Goal: Communication & Community: Share content

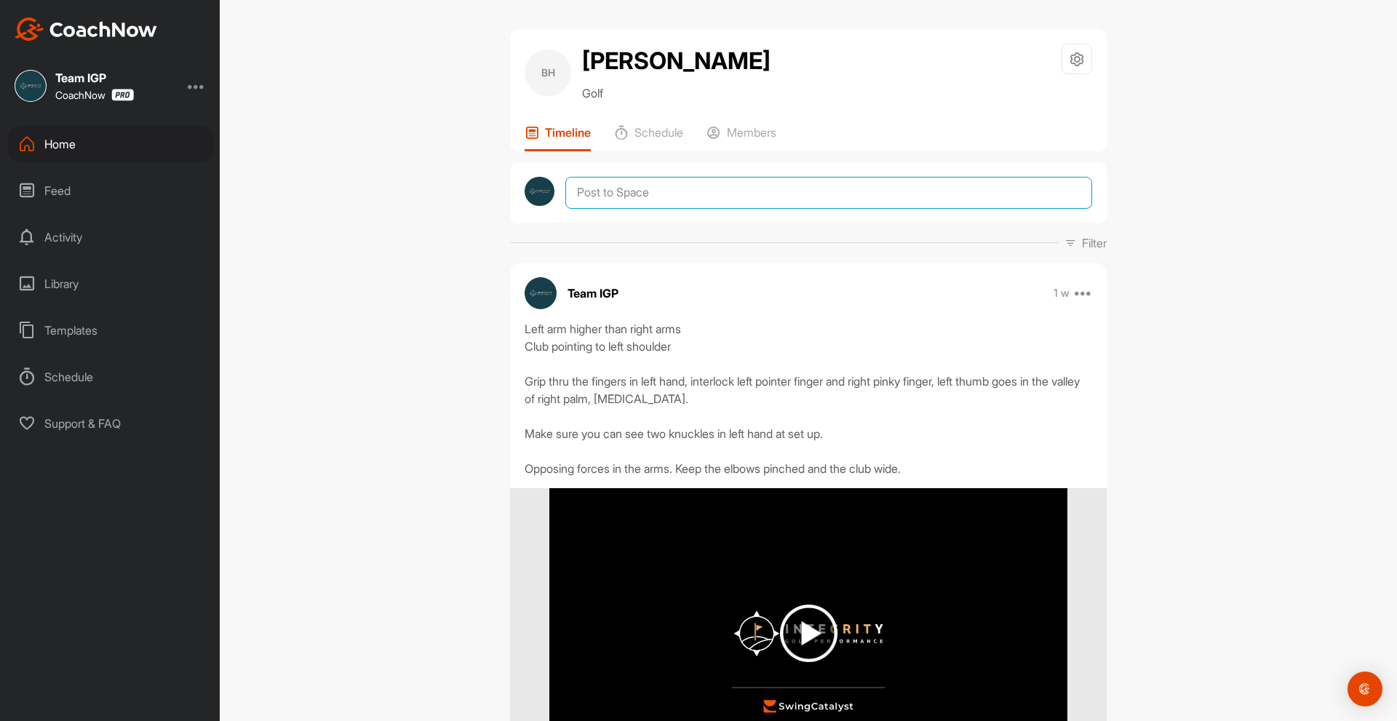
click at [656, 209] on textarea at bounding box center [828, 193] width 527 height 32
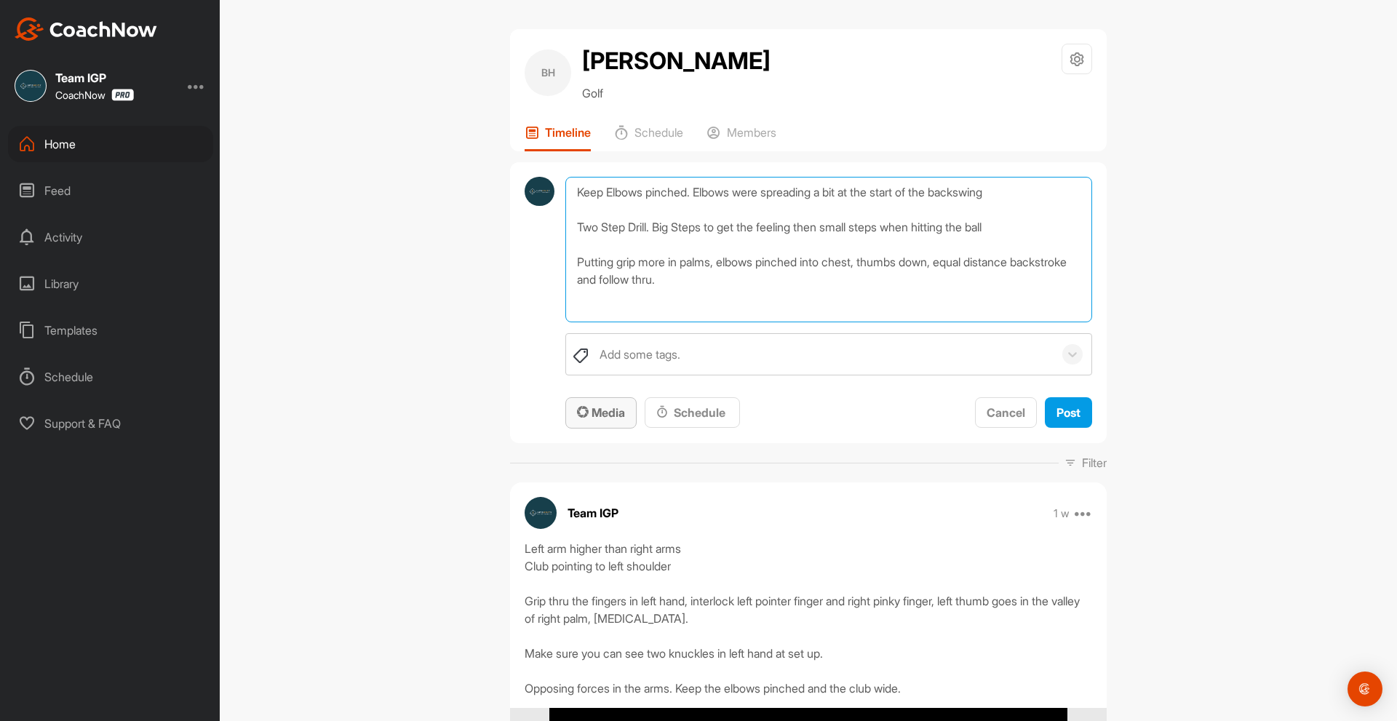
type textarea "Keep Elbows pinched. Elbows were spreading a bit at the start of the backswing …"
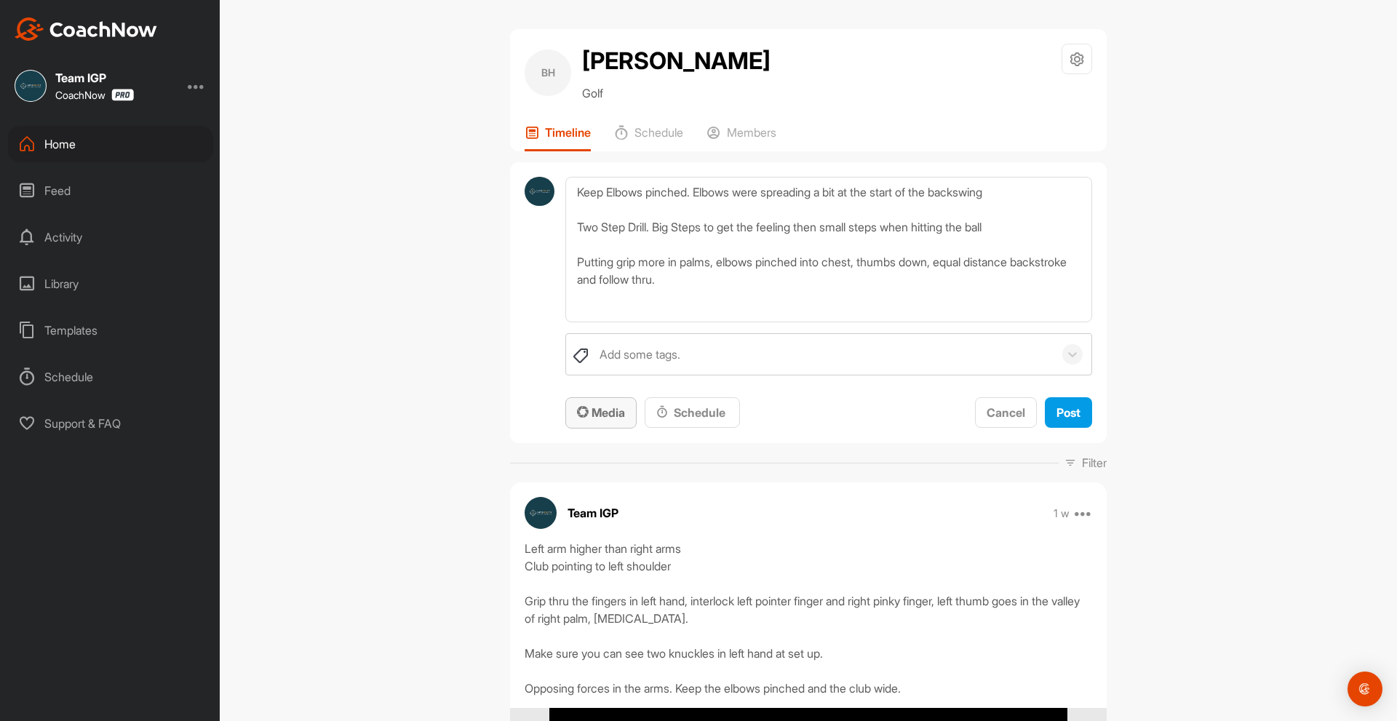
click at [597, 420] on span "Media" at bounding box center [601, 412] width 48 height 15
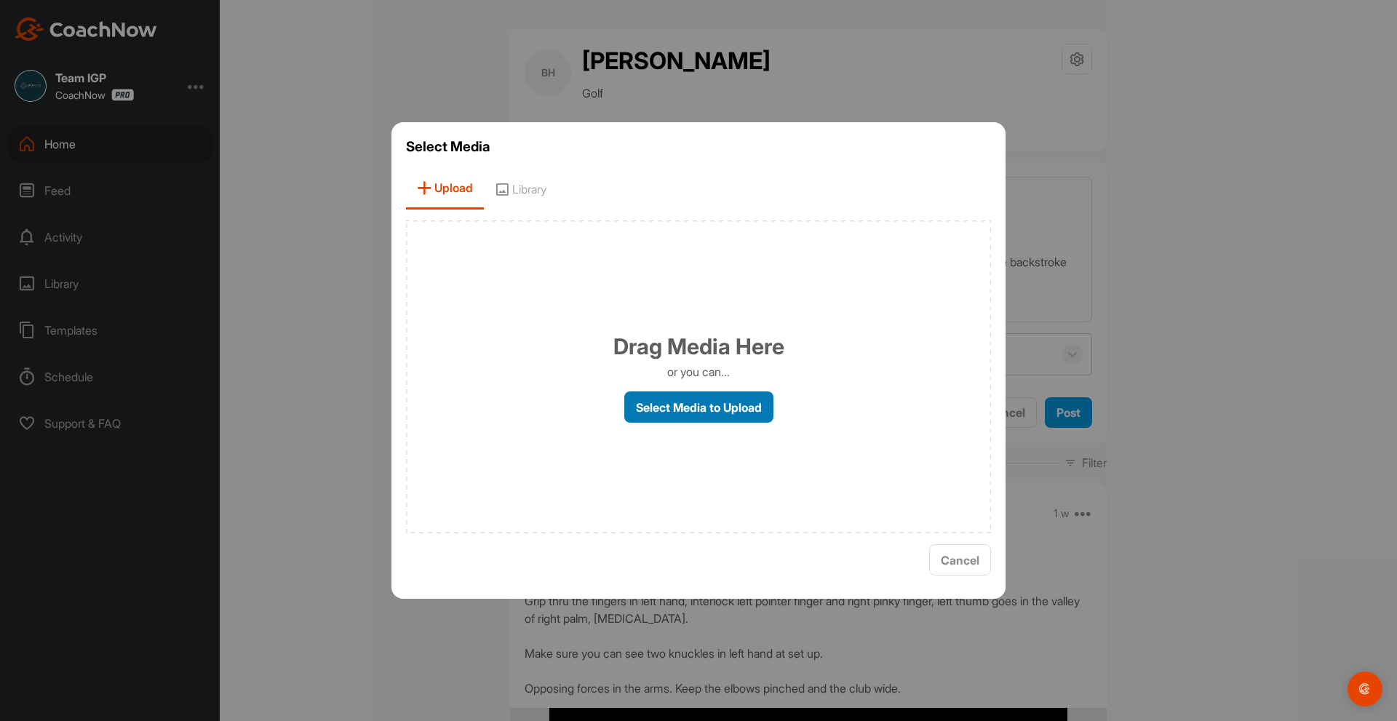
click at [739, 414] on label "Select Media to Upload" at bounding box center [698, 406] width 149 height 31
click at [0, 0] on input "Select Media to Upload" at bounding box center [0, 0] width 0 height 0
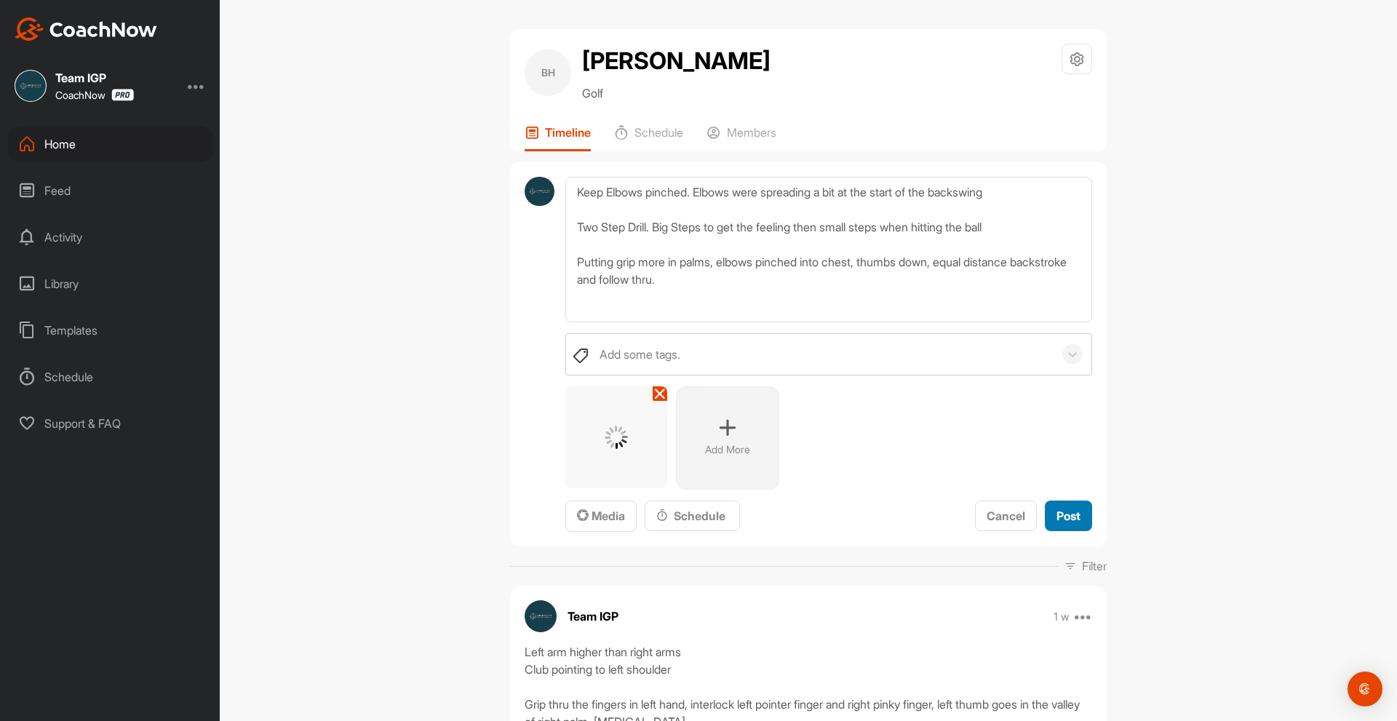
click at [1075, 523] on span "Post" at bounding box center [1068, 516] width 24 height 15
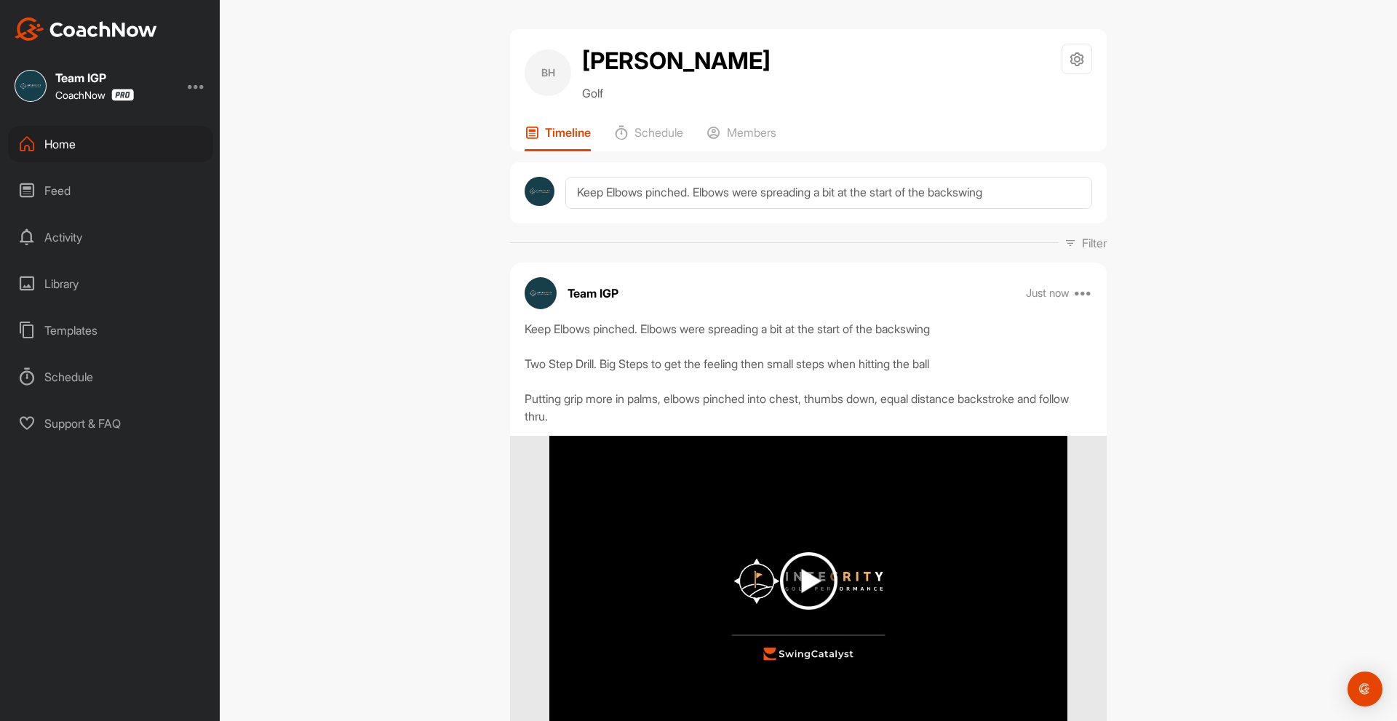
scroll to position [509, 0]
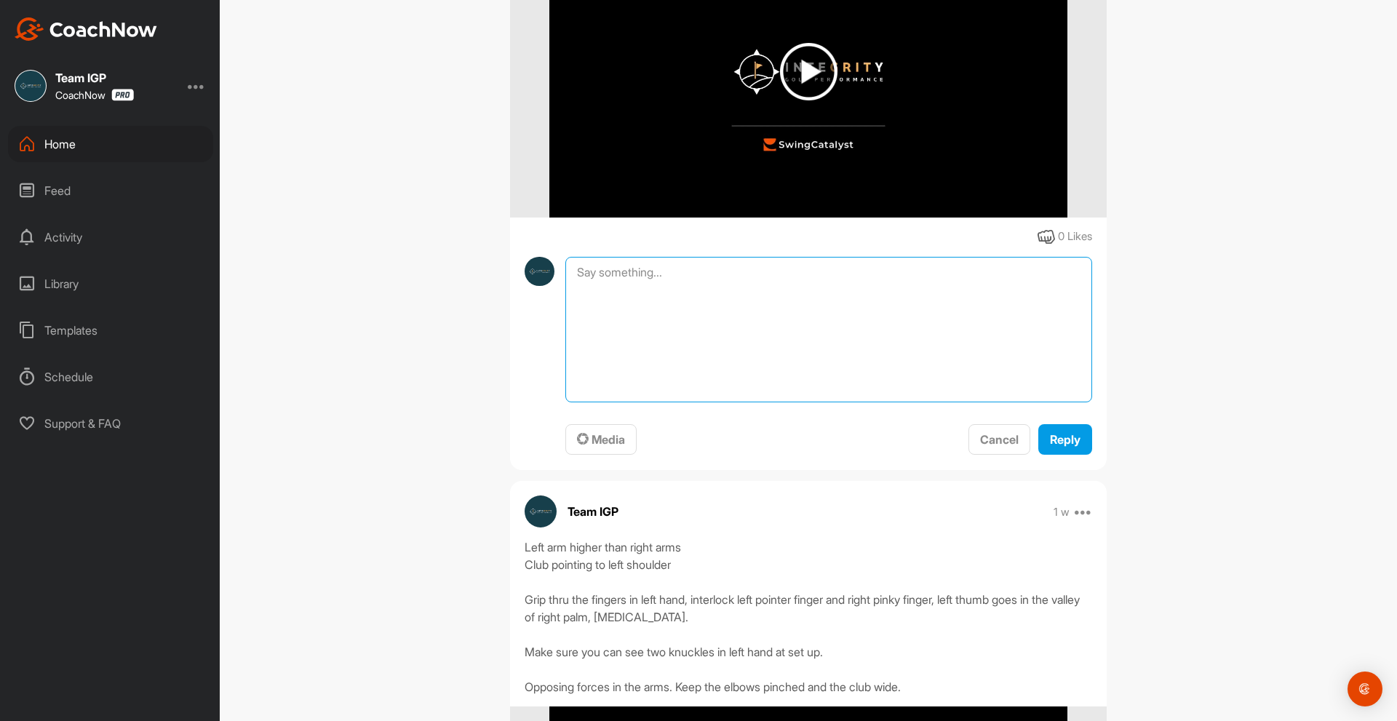
click at [624, 301] on textarea at bounding box center [828, 330] width 527 height 146
click at [607, 447] on span "Media" at bounding box center [601, 439] width 48 height 15
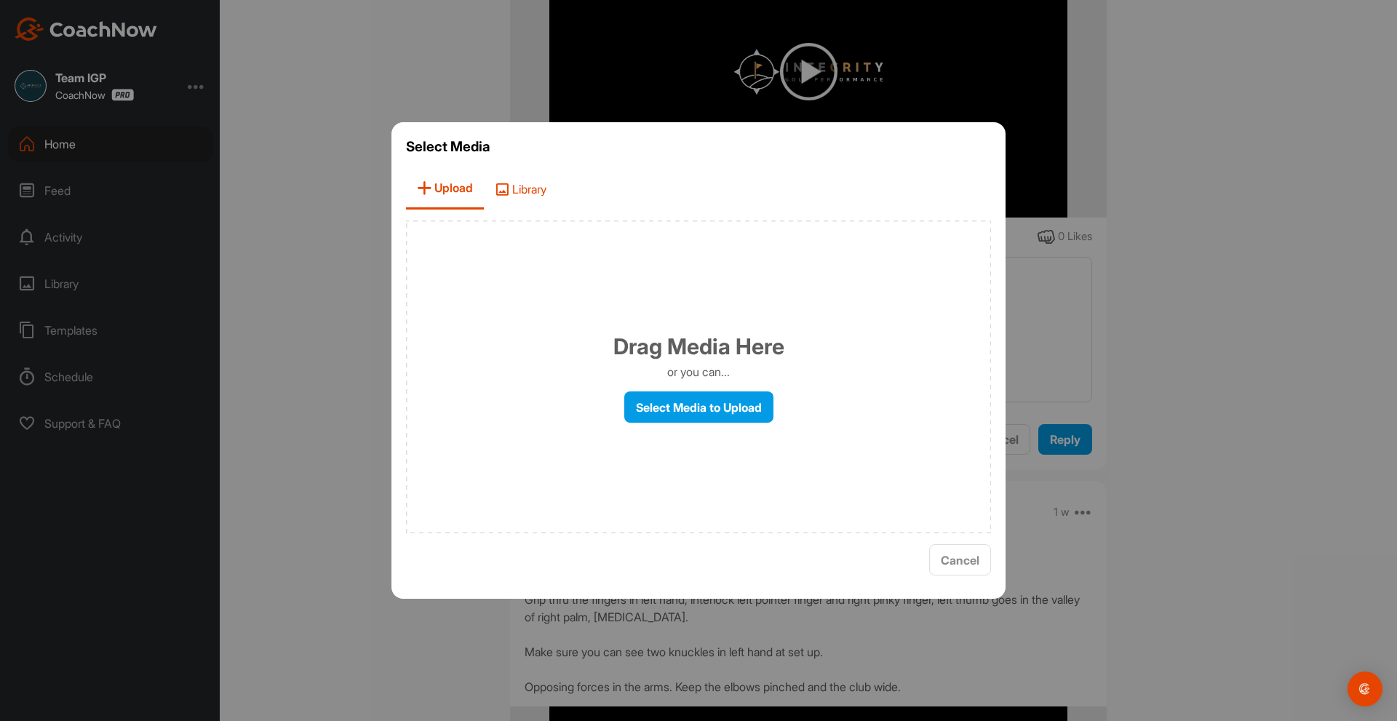
click at [520, 186] on span "Library" at bounding box center [520, 188] width 73 height 41
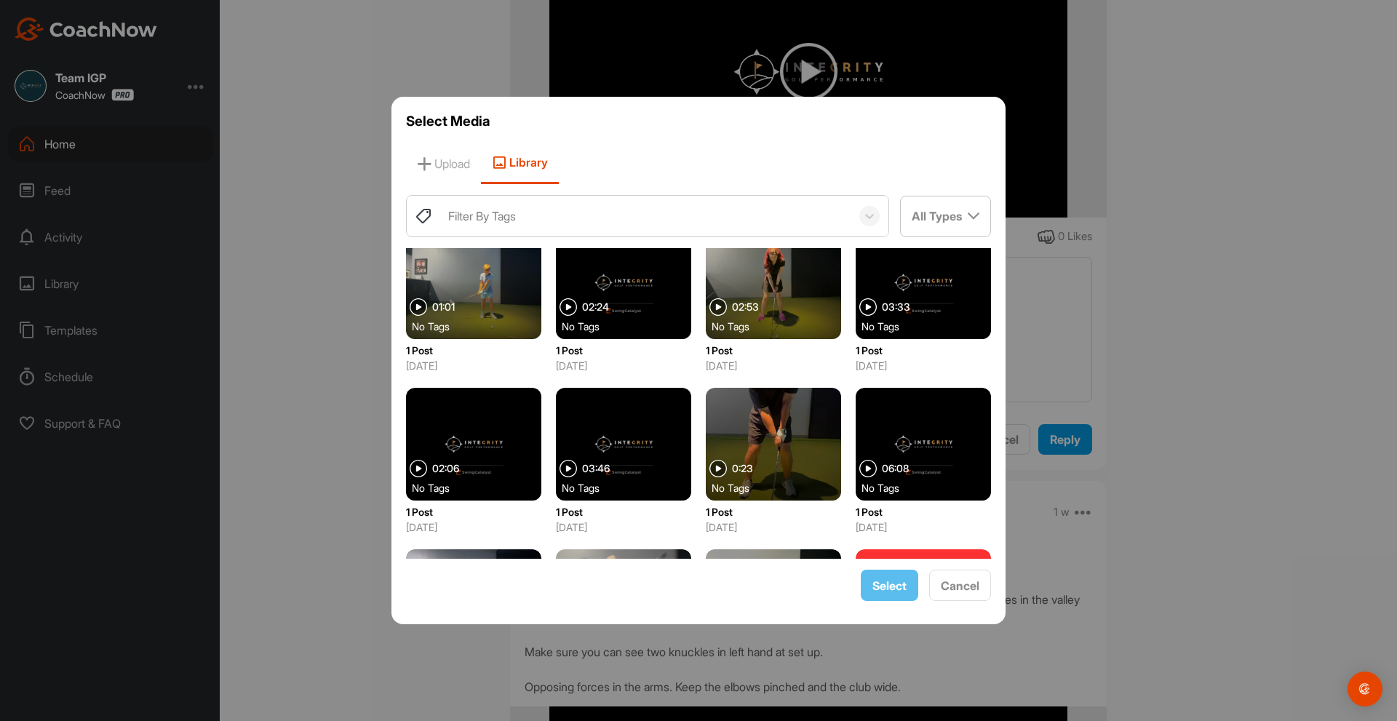
scroll to position [1290, 0]
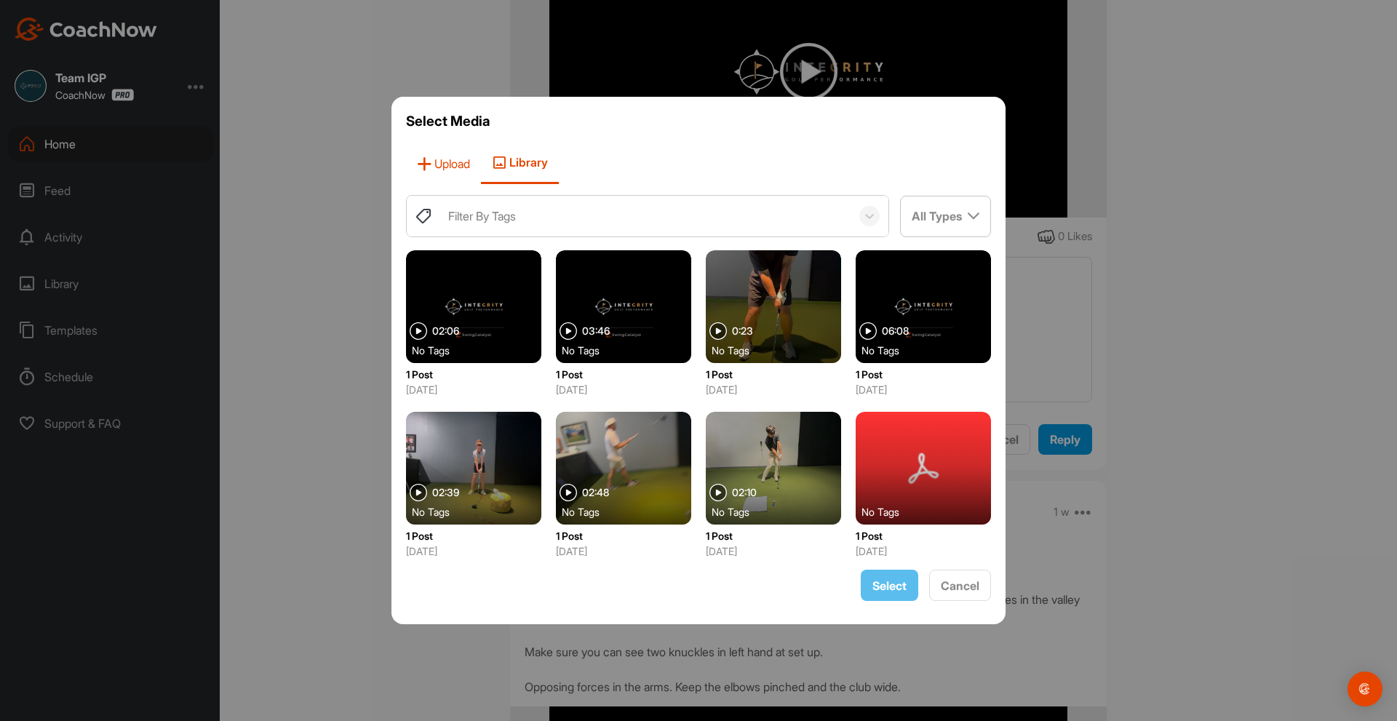
click at [445, 164] on span "Upload" at bounding box center [443, 163] width 75 height 41
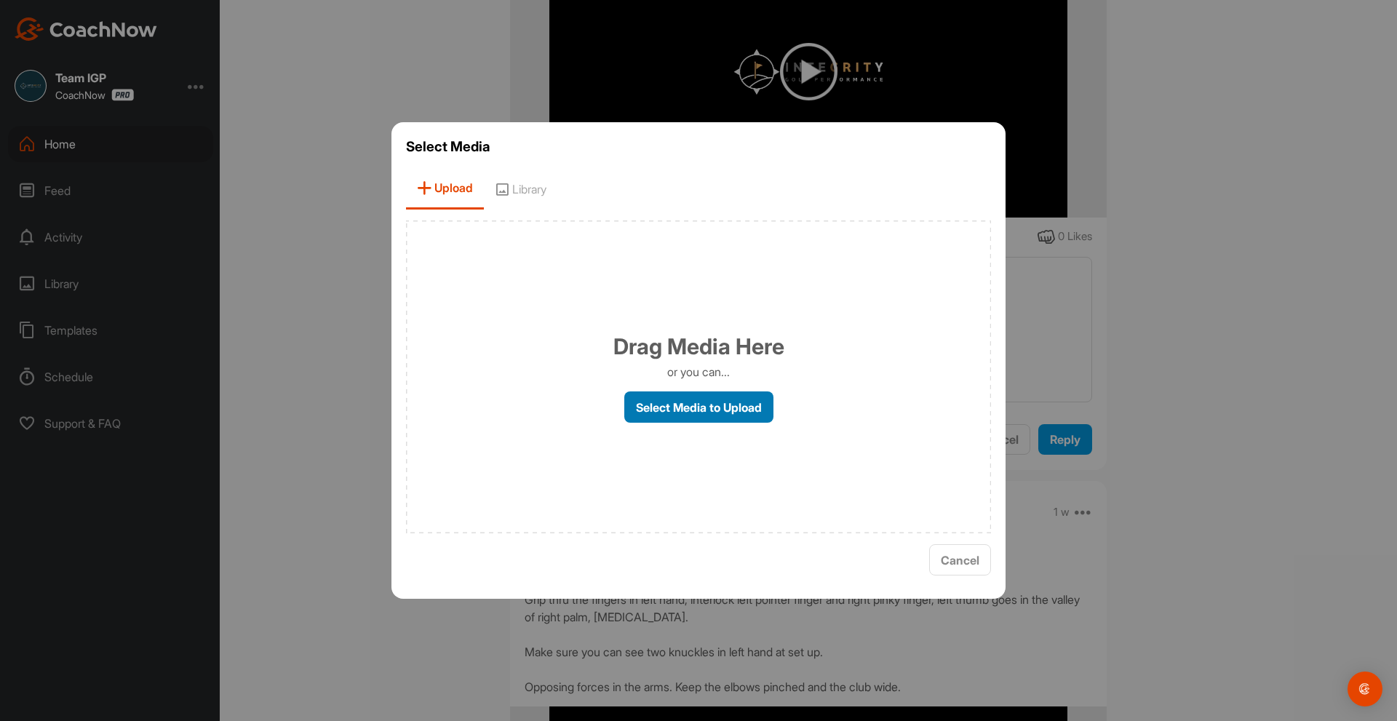
click at [707, 400] on label "Select Media to Upload" at bounding box center [698, 406] width 149 height 31
click at [0, 0] on input "Select Media to Upload" at bounding box center [0, 0] width 0 height 0
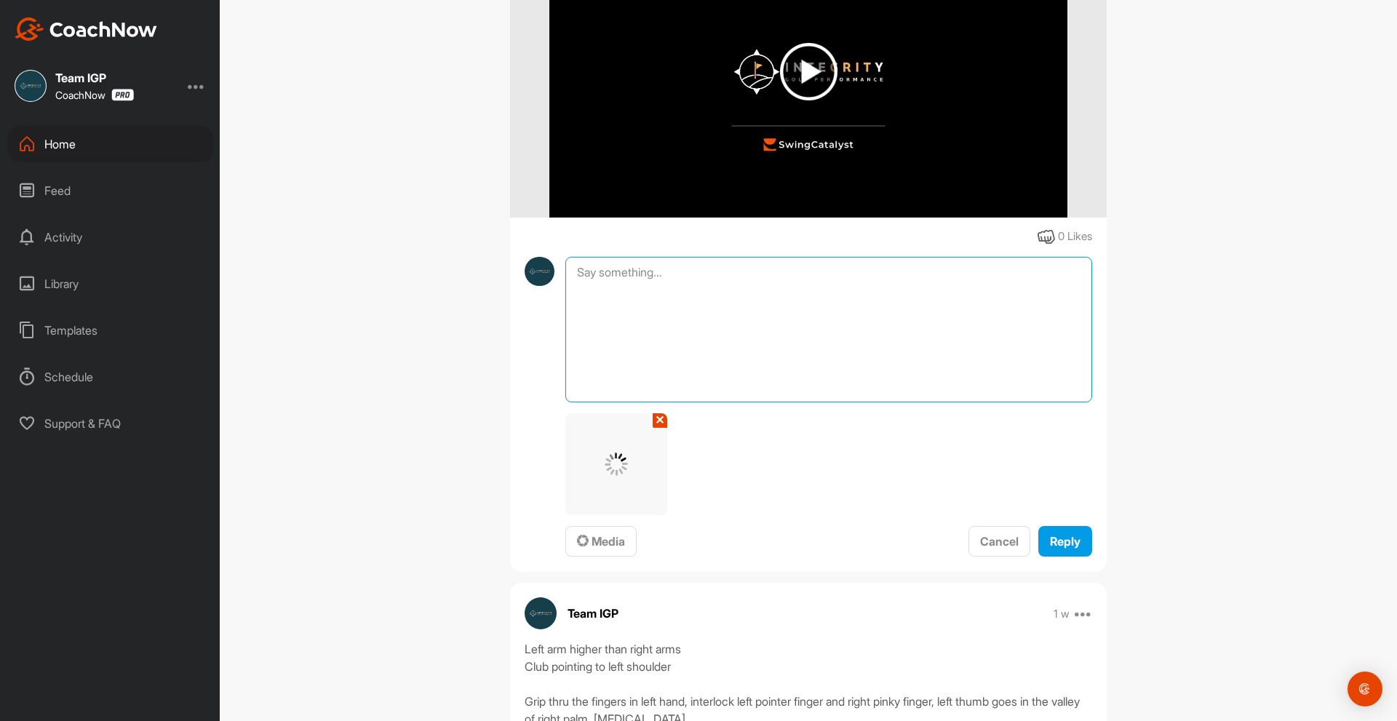
click at [690, 332] on textarea at bounding box center [828, 330] width 527 height 146
click at [615, 549] on span "Media" at bounding box center [601, 541] width 48 height 15
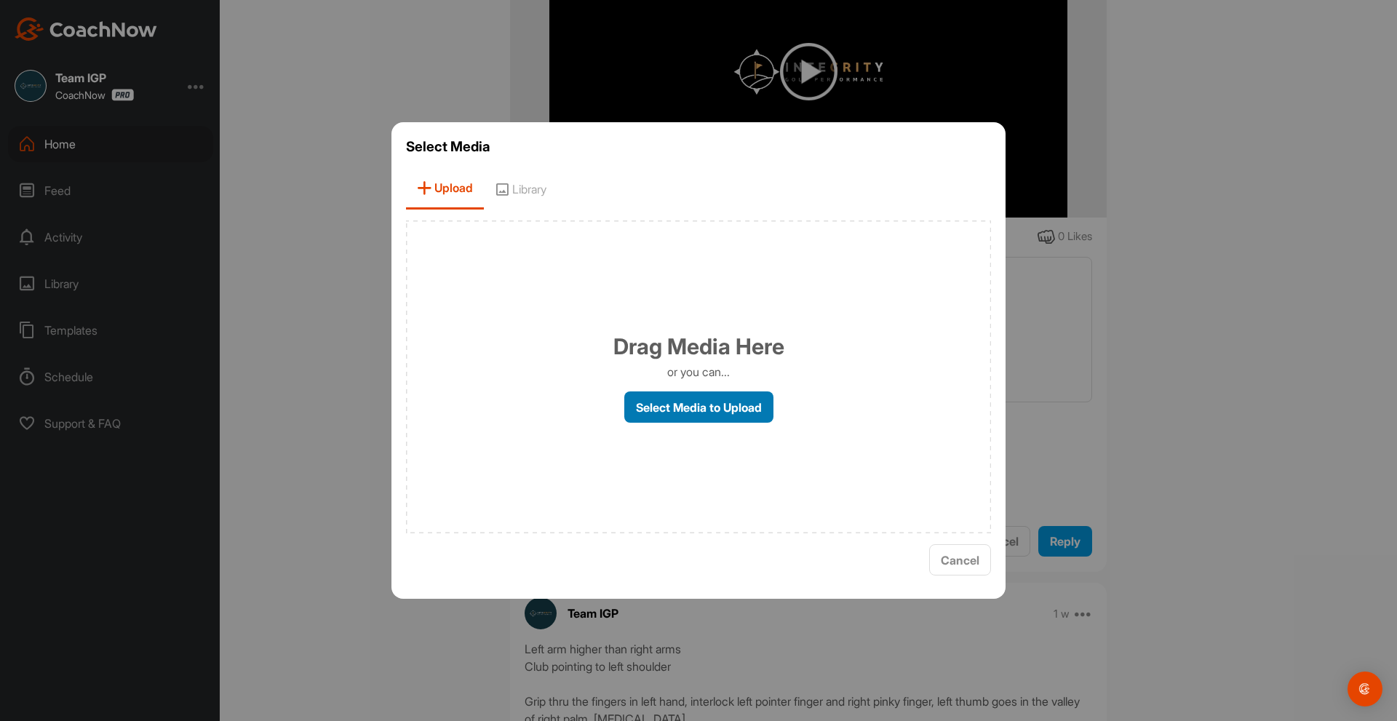
click at [678, 415] on label "Select Media to Upload" at bounding box center [698, 406] width 149 height 31
click at [0, 0] on input "Select Media to Upload" at bounding box center [0, 0] width 0 height 0
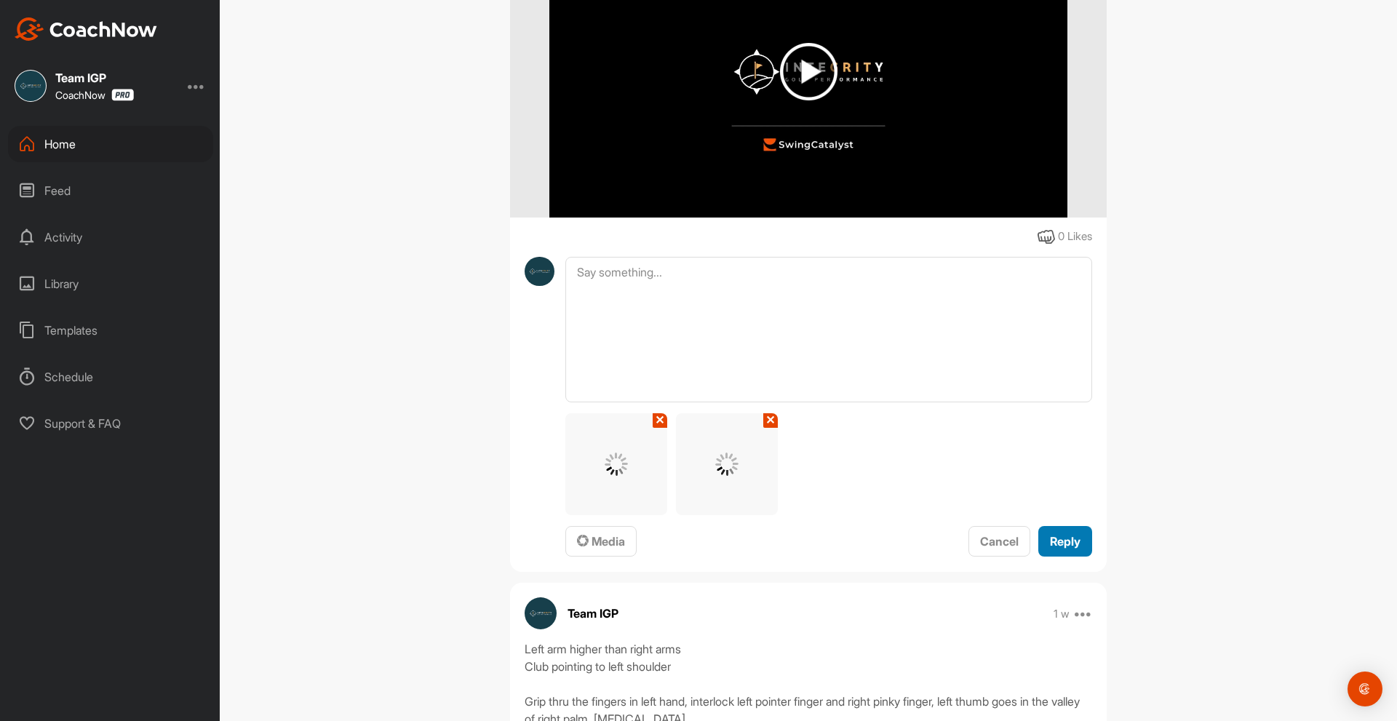
click at [1058, 549] on span "Reply" at bounding box center [1065, 541] width 31 height 15
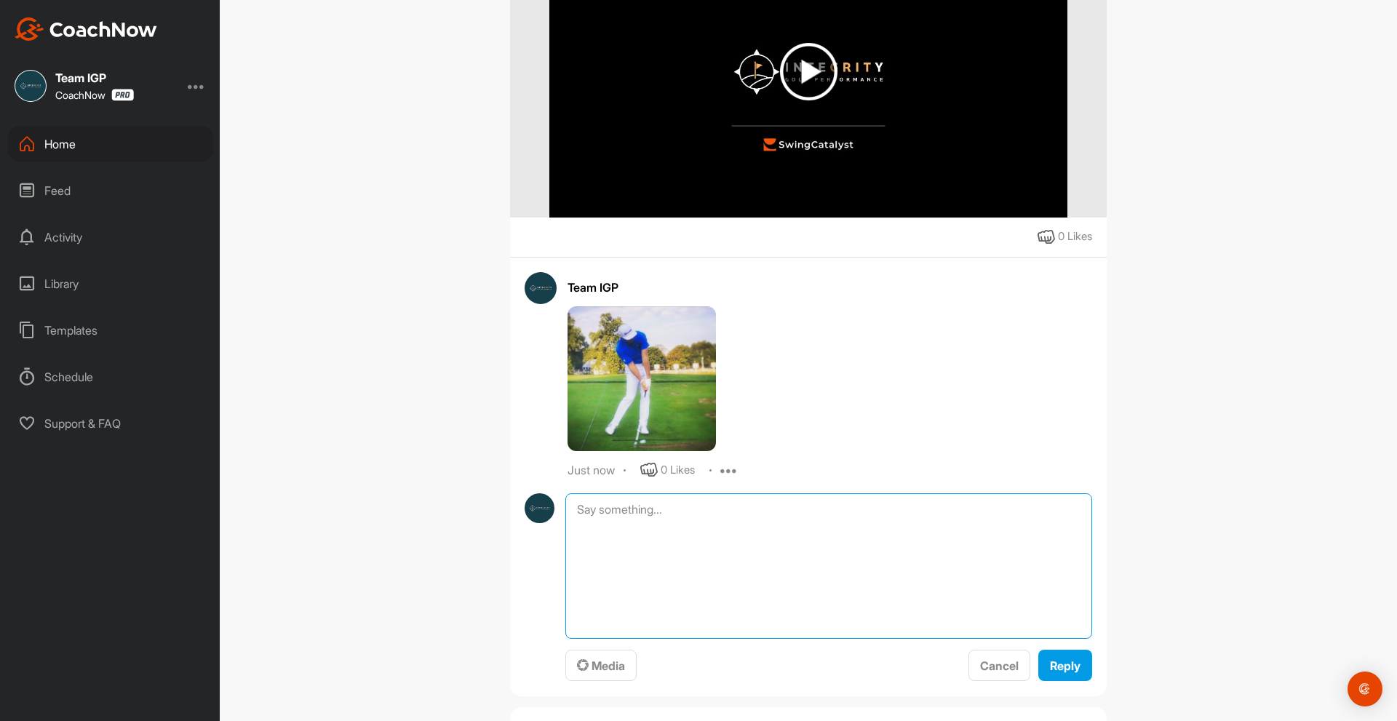
click at [631, 552] on textarea at bounding box center [828, 566] width 527 height 146
click at [604, 673] on span "Media" at bounding box center [601, 665] width 48 height 15
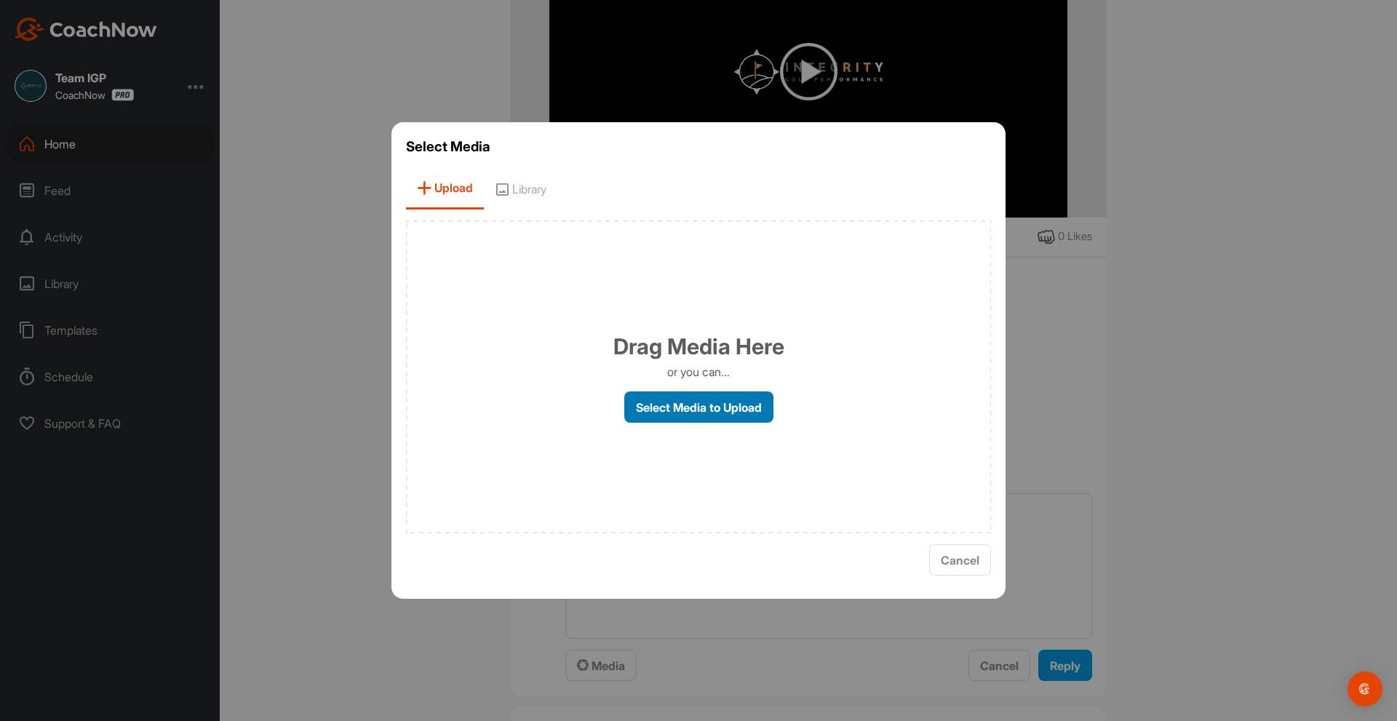
click at [692, 402] on label "Select Media to Upload" at bounding box center [698, 406] width 149 height 31
click at [0, 0] on input "Select Media to Upload" at bounding box center [0, 0] width 0 height 0
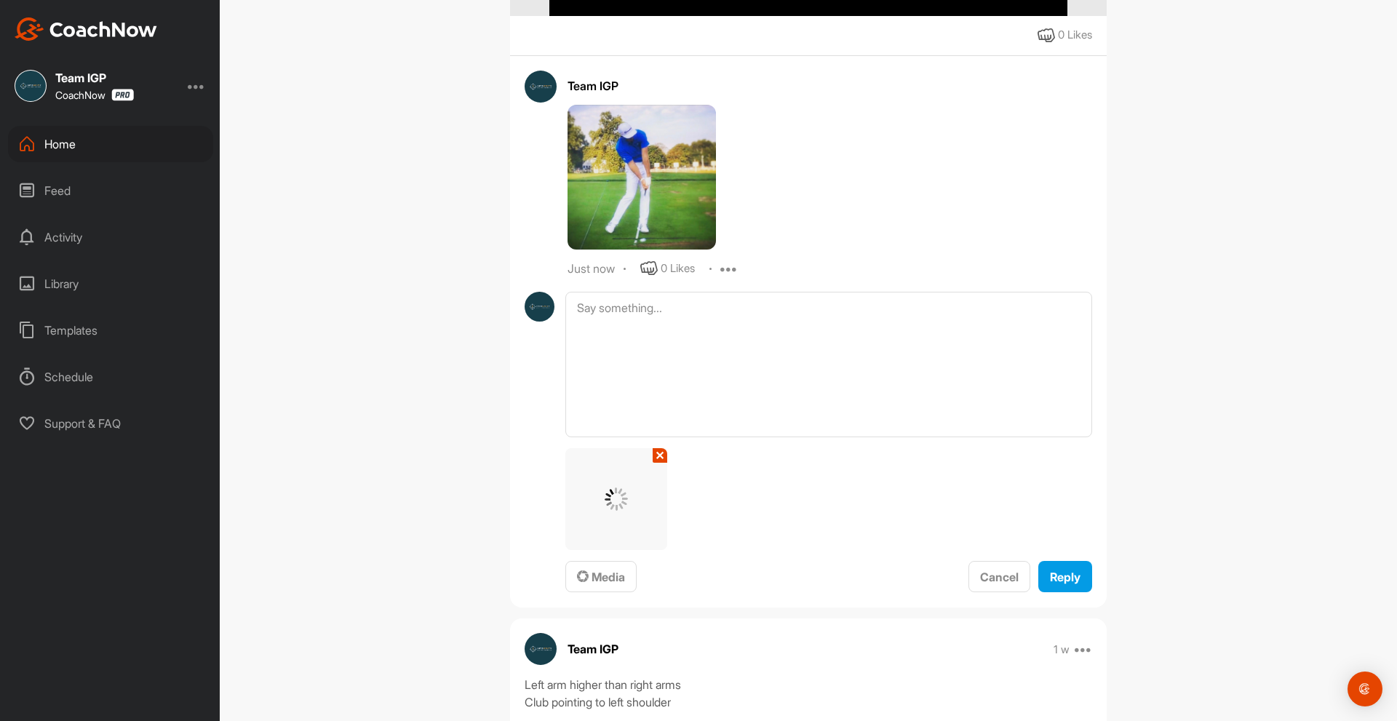
scroll to position [728, 0]
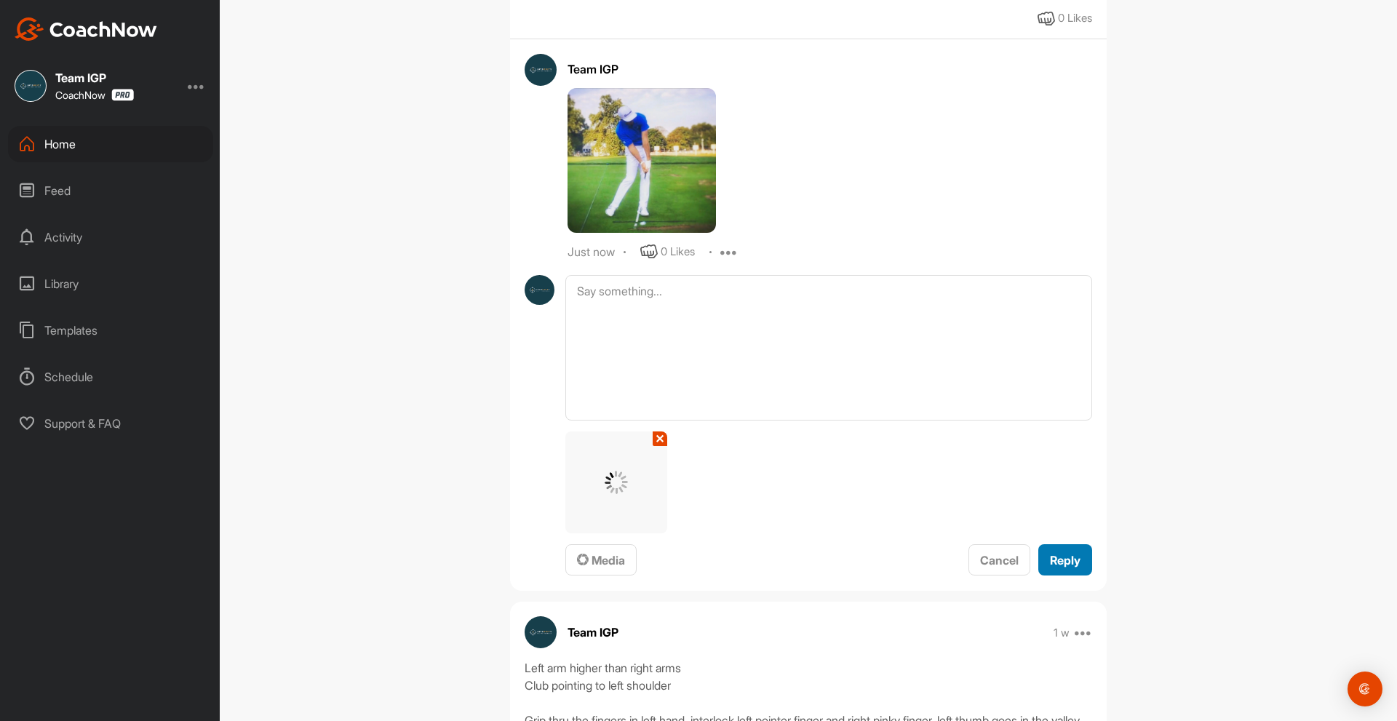
click at [1077, 575] on button "Reply" at bounding box center [1065, 559] width 54 height 31
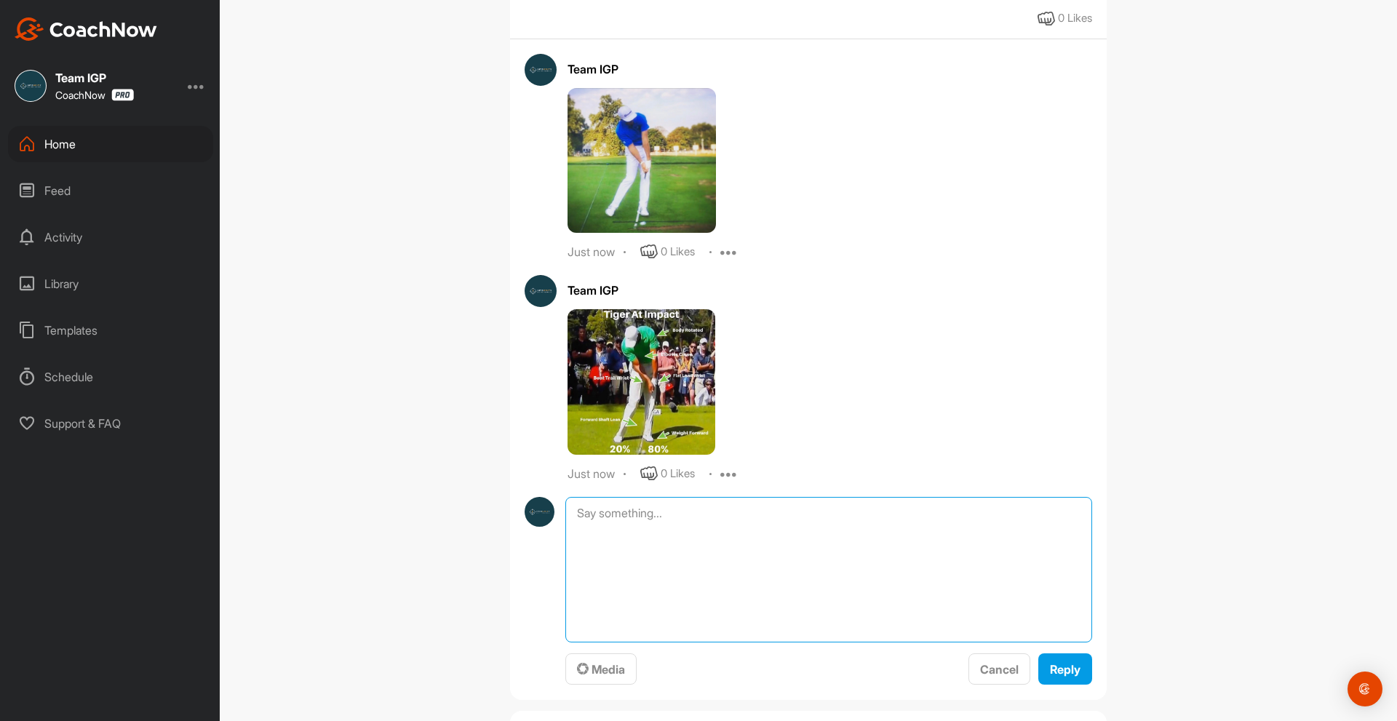
click at [610, 554] on textarea at bounding box center [828, 570] width 527 height 146
click at [607, 677] on span "Media" at bounding box center [601, 669] width 48 height 15
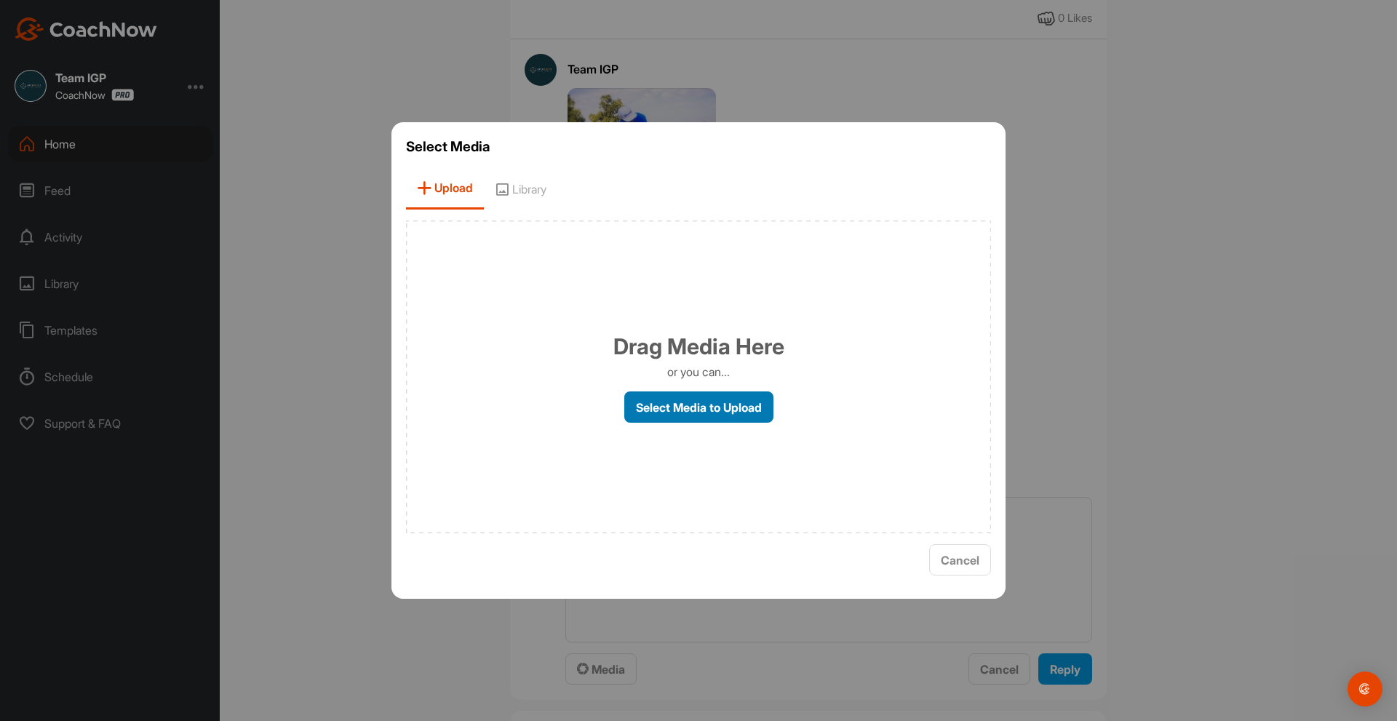
click at [671, 402] on label "Select Media to Upload" at bounding box center [698, 406] width 149 height 31
click at [0, 0] on input "Select Media to Upload" at bounding box center [0, 0] width 0 height 0
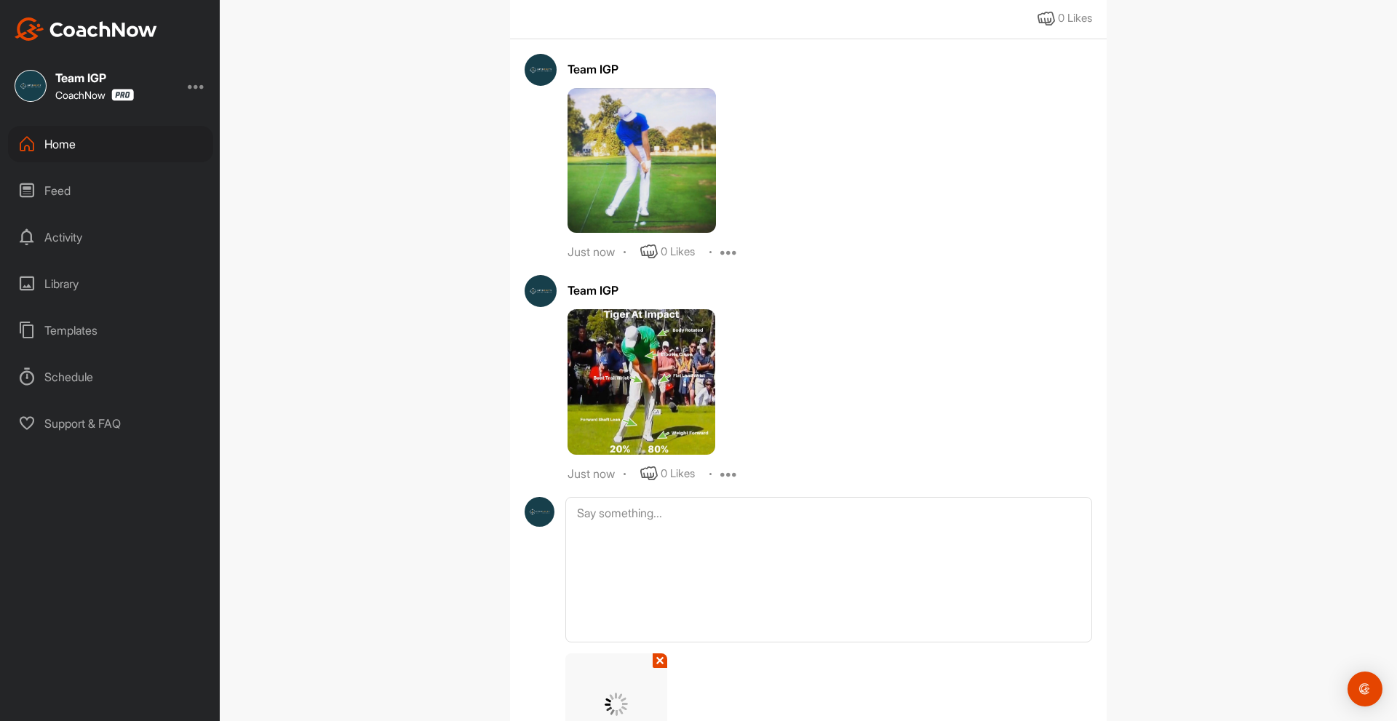
scroll to position [946, 0]
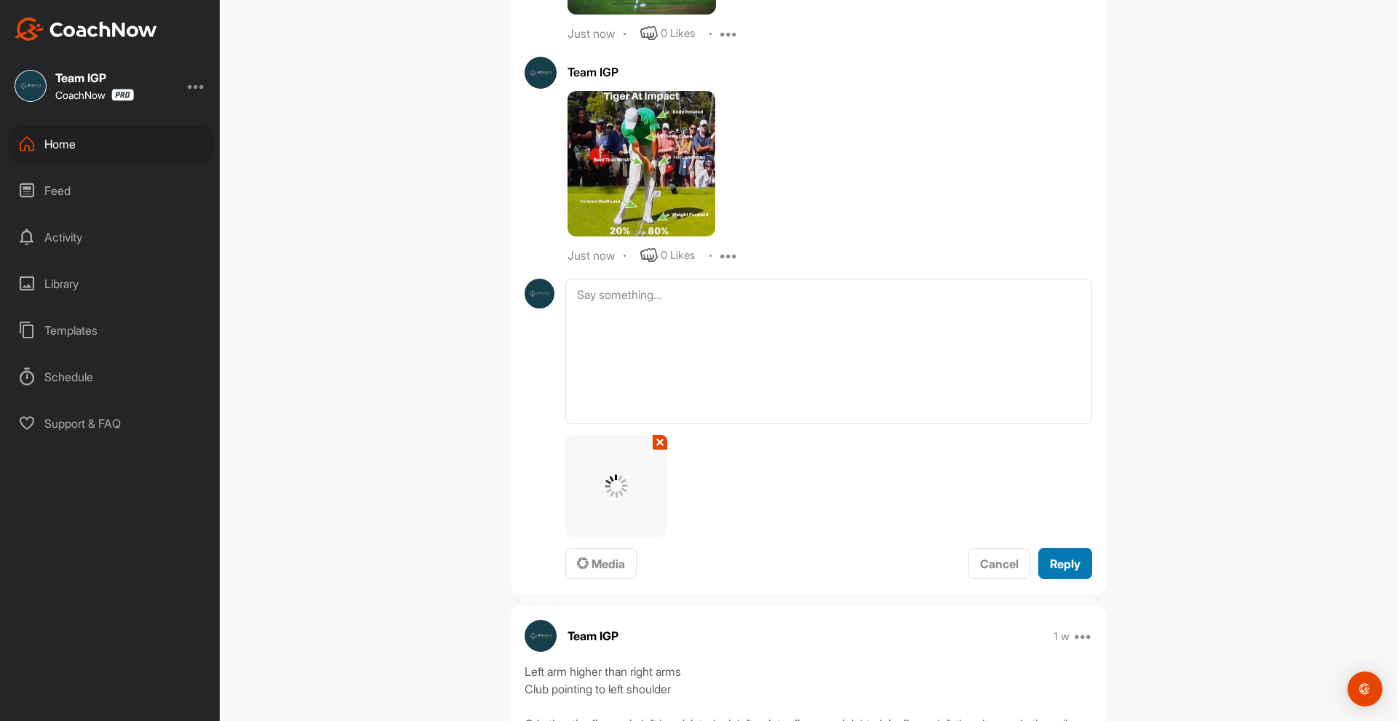
click at [1050, 573] on div "Reply" at bounding box center [1065, 563] width 31 height 17
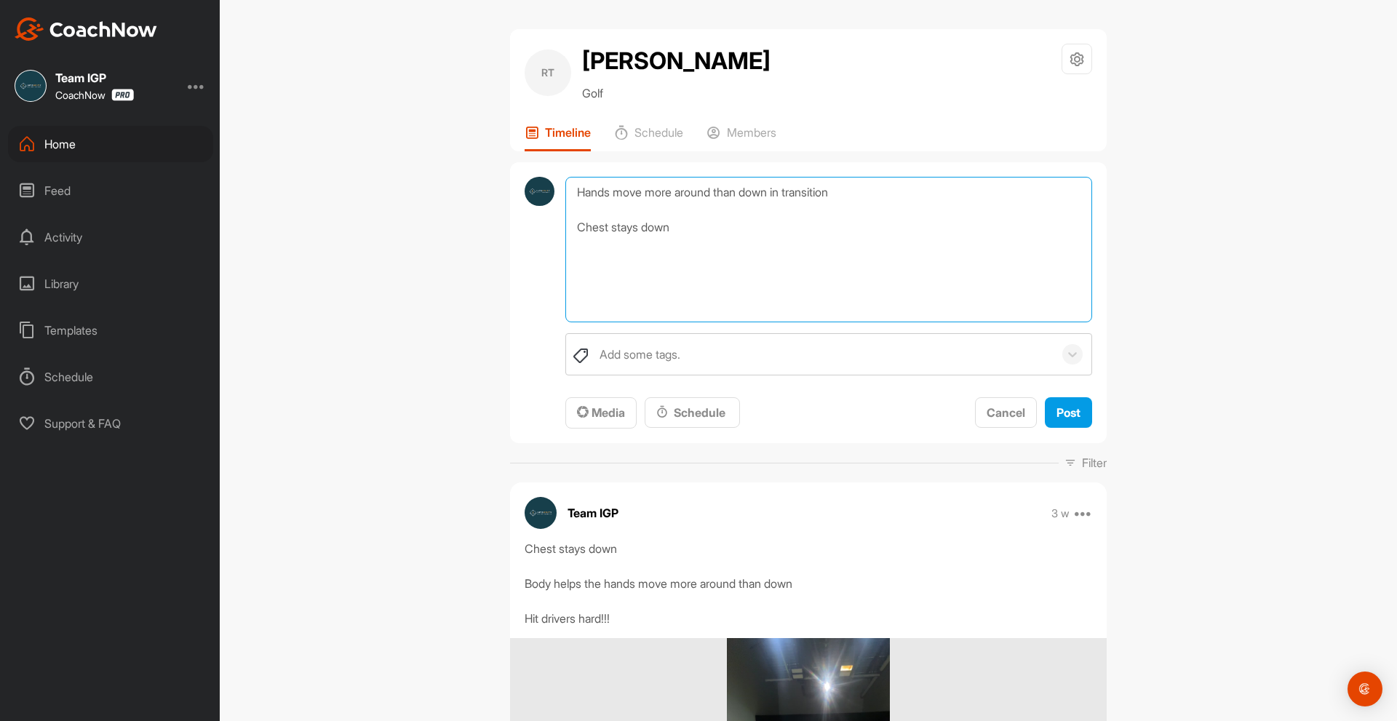
type textarea "Shut Face Drills Hands move more out in transition then down on the downswing"
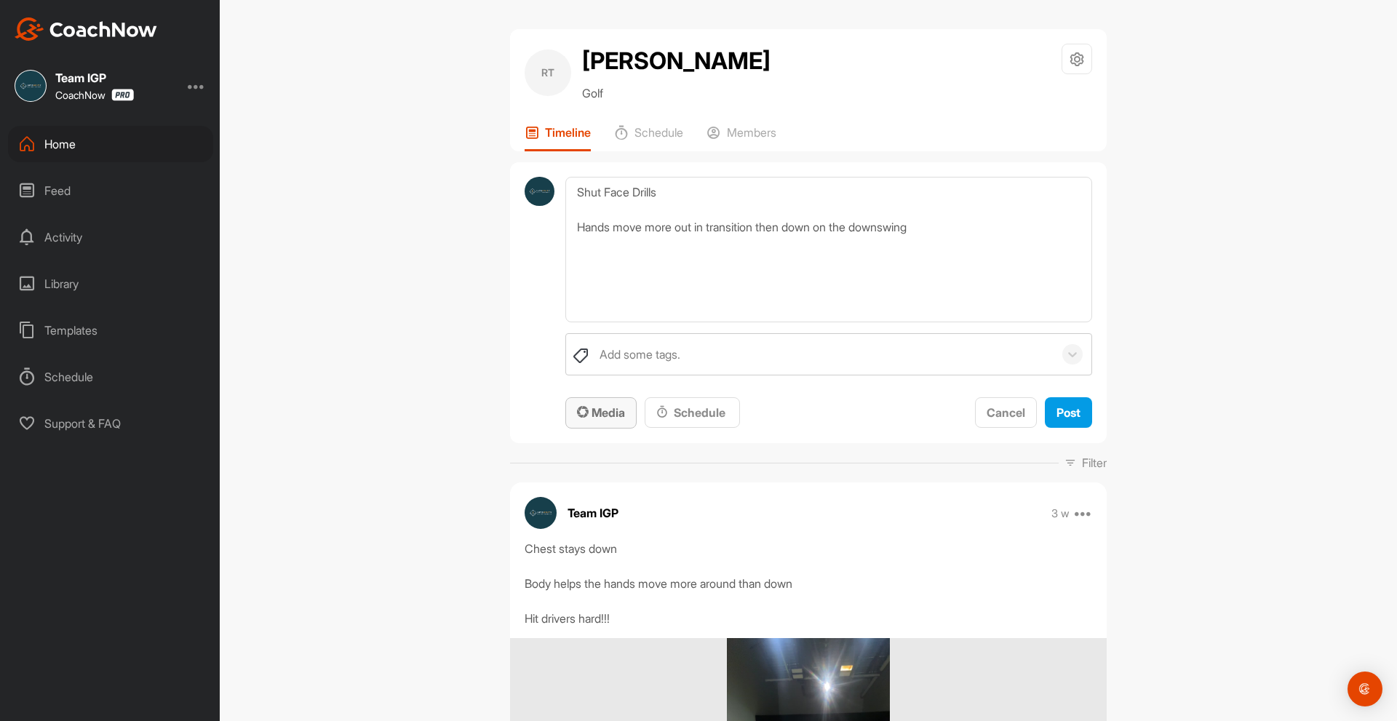
click at [597, 412] on span "Media" at bounding box center [601, 412] width 48 height 15
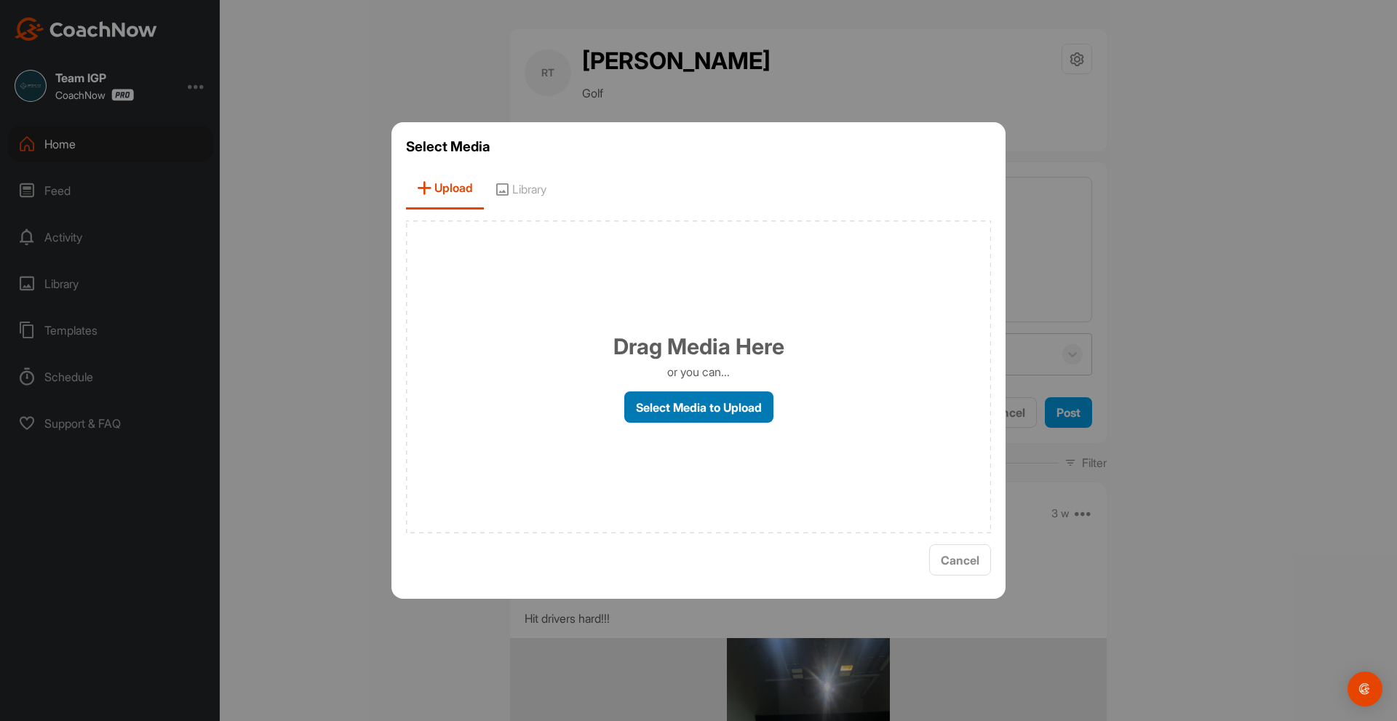
click at [681, 407] on label "Select Media to Upload" at bounding box center [698, 406] width 149 height 31
click at [0, 0] on input "Select Media to Upload" at bounding box center [0, 0] width 0 height 0
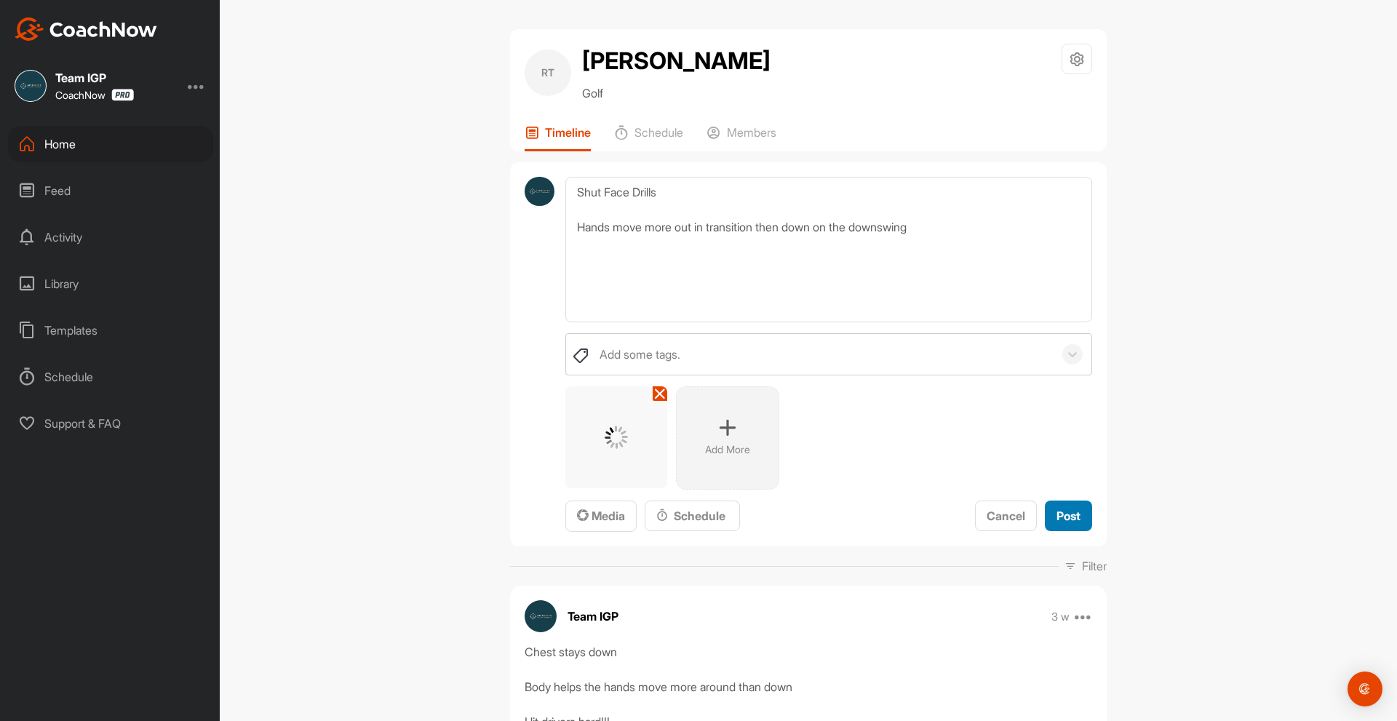
click at [1069, 514] on span "Post" at bounding box center [1068, 516] width 24 height 15
